Goal: Task Accomplishment & Management: Use online tool/utility

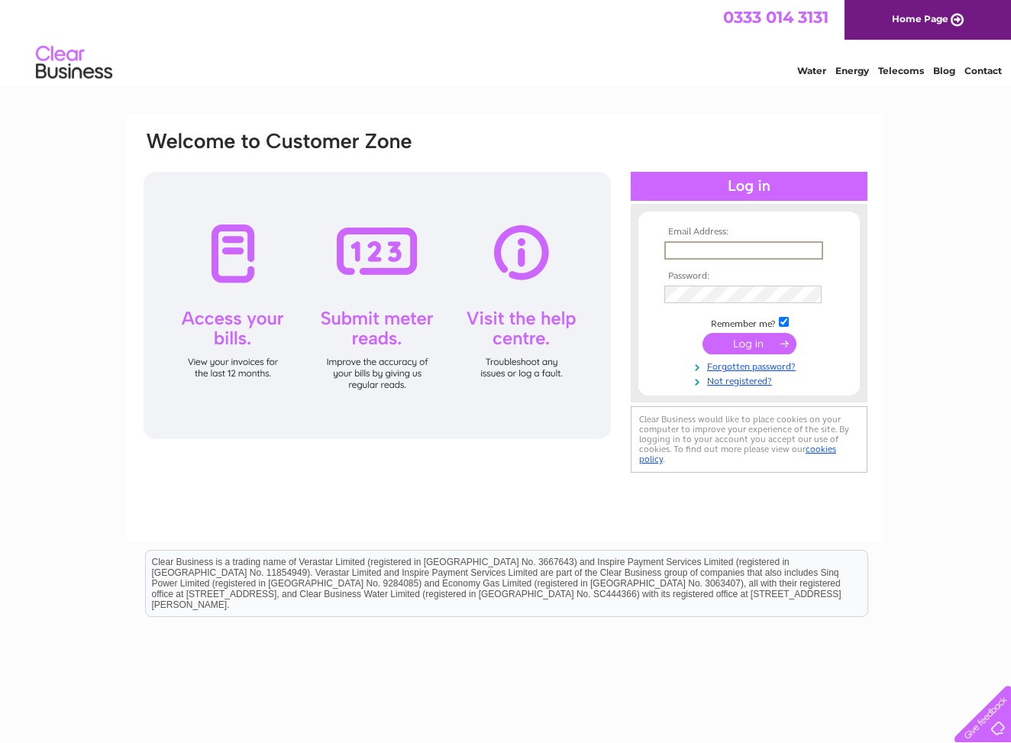
type input "info@crowninggloryscotland.com"
click at [744, 344] on input "submit" at bounding box center [750, 343] width 94 height 21
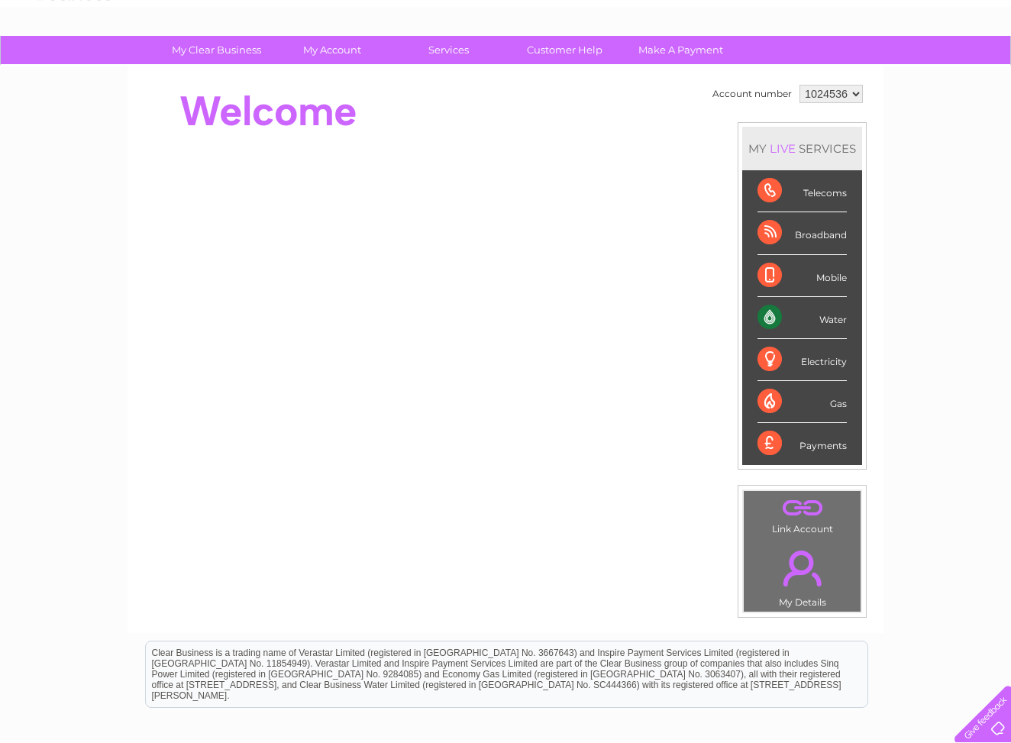
scroll to position [79, 0]
click at [833, 322] on div "Water" at bounding box center [802, 318] width 89 height 42
click at [764, 321] on div "Water" at bounding box center [802, 318] width 89 height 42
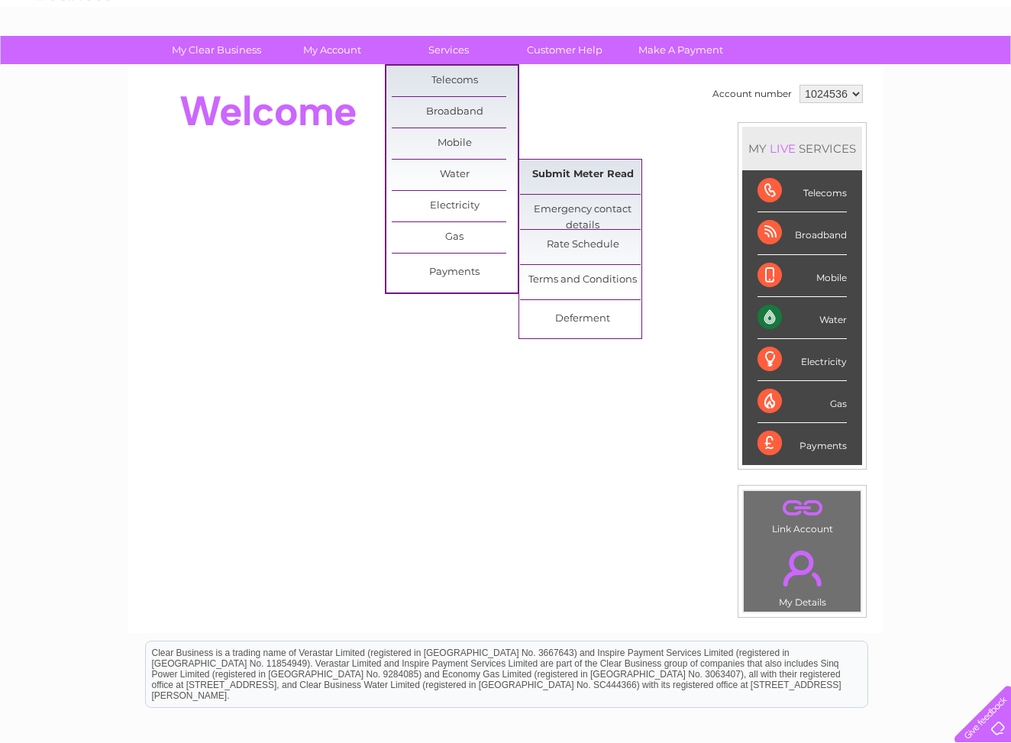
click at [551, 172] on link "Submit Meter Read" at bounding box center [583, 175] width 126 height 31
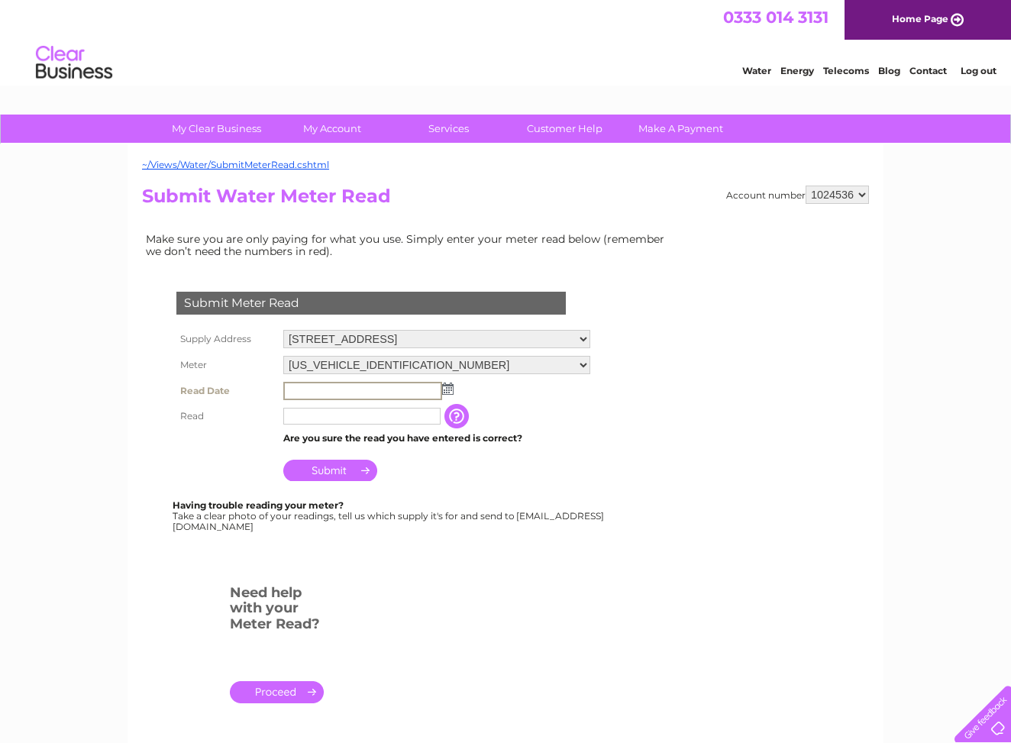
click at [395, 386] on input "text" at bounding box center [362, 391] width 159 height 18
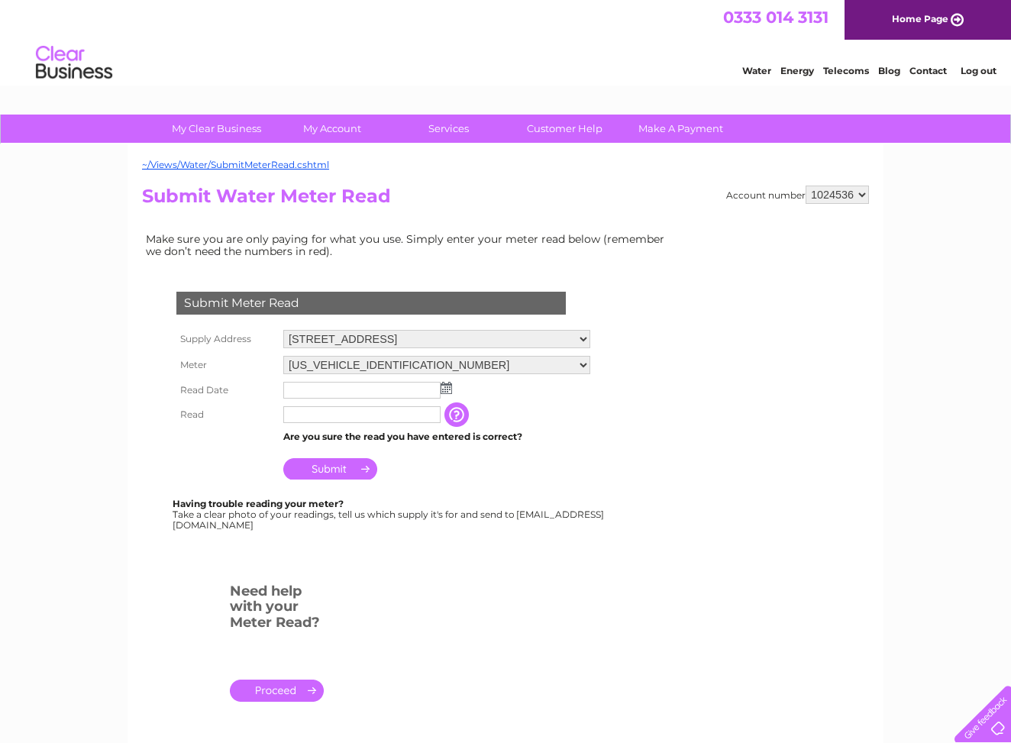
click at [447, 388] on img at bounding box center [446, 388] width 11 height 12
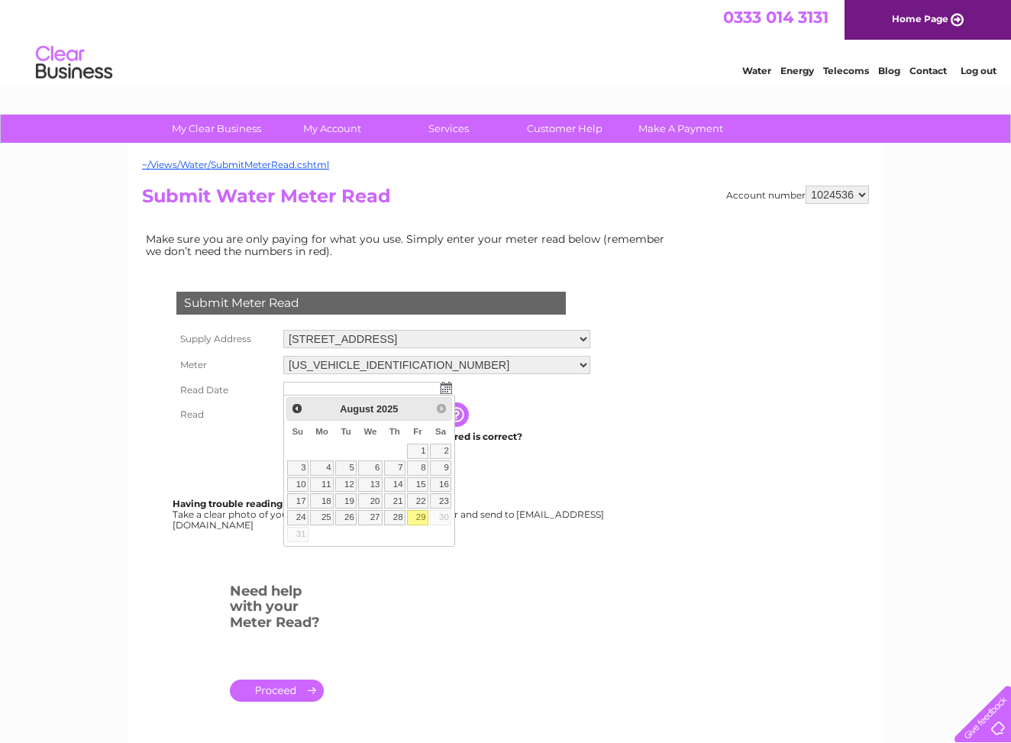
click at [419, 519] on link "29" at bounding box center [417, 517] width 21 height 15
type input "2025/08/29"
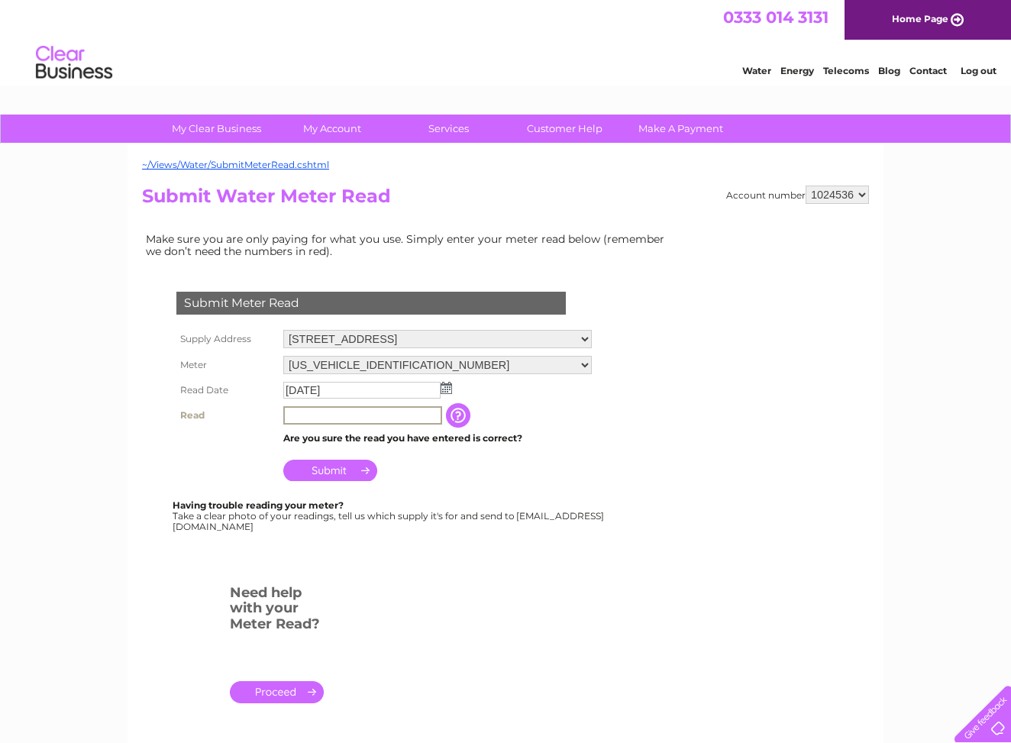
click at [357, 410] on input "text" at bounding box center [362, 415] width 159 height 18
type input "635"
click at [338, 463] on input "Submit" at bounding box center [330, 468] width 94 height 21
